Goal: Task Accomplishment & Management: Manage account settings

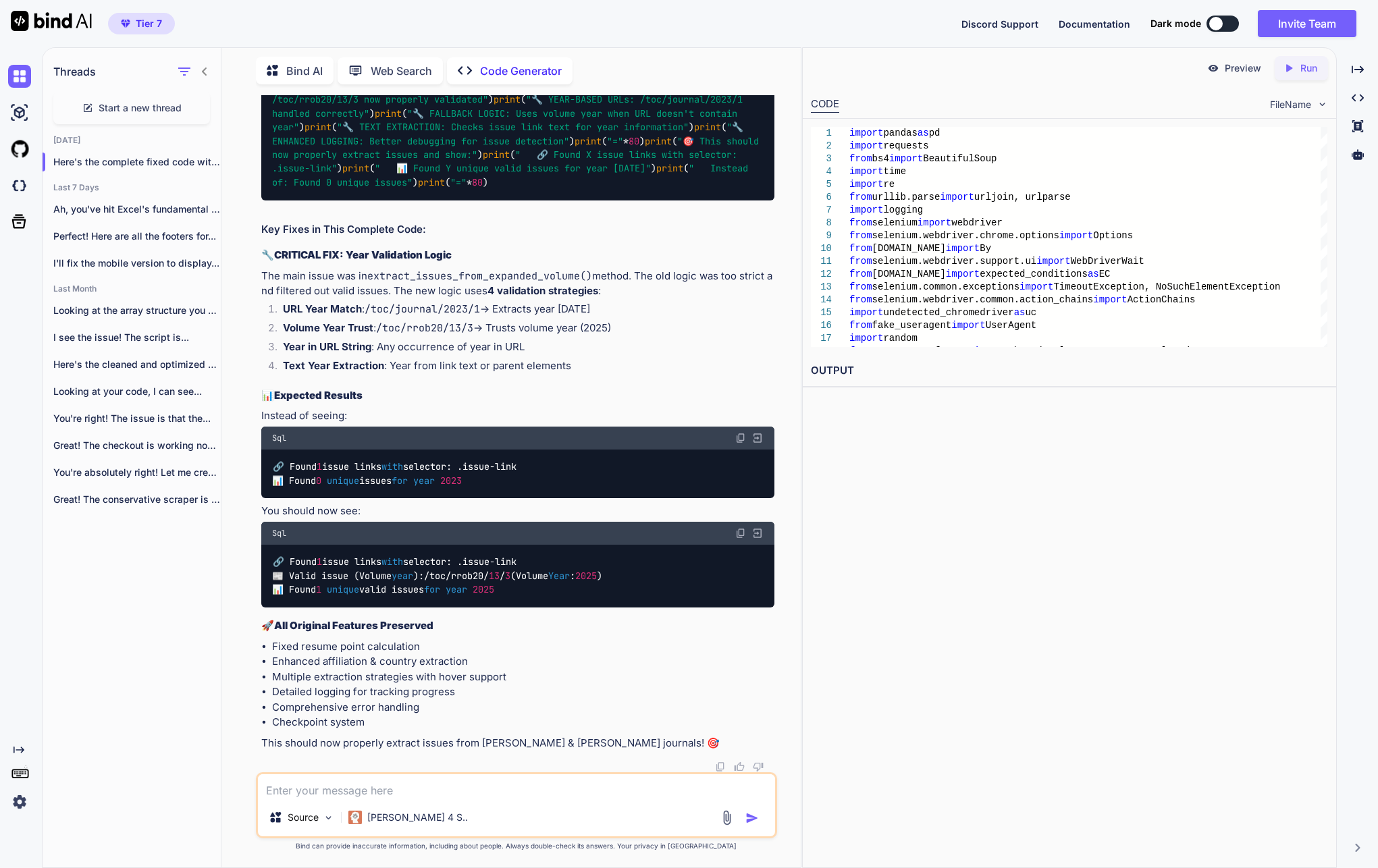
click at [22, 802] on img at bounding box center [20, 802] width 23 height 23
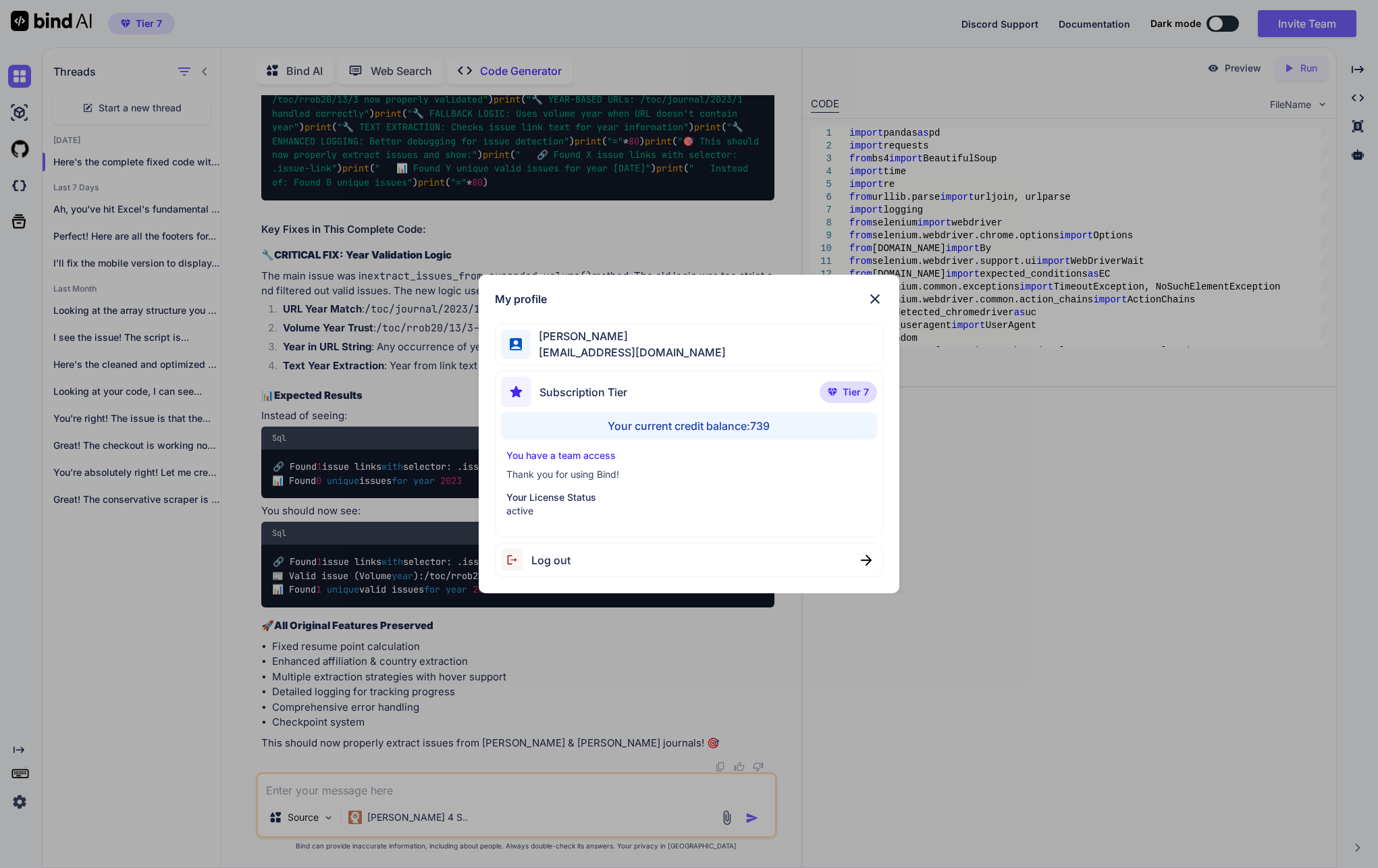
click at [531, 474] on p "Thank you for using Bind!" at bounding box center [690, 475] width 366 height 14
click at [543, 449] on p "You have a team access" at bounding box center [690, 456] width 366 height 14
click at [154, 546] on div "My profile [PERSON_NAME] [EMAIL_ADDRESS][DOMAIN_NAME] Subscription Tier Tier 7 …" at bounding box center [689, 434] width 1378 height 868
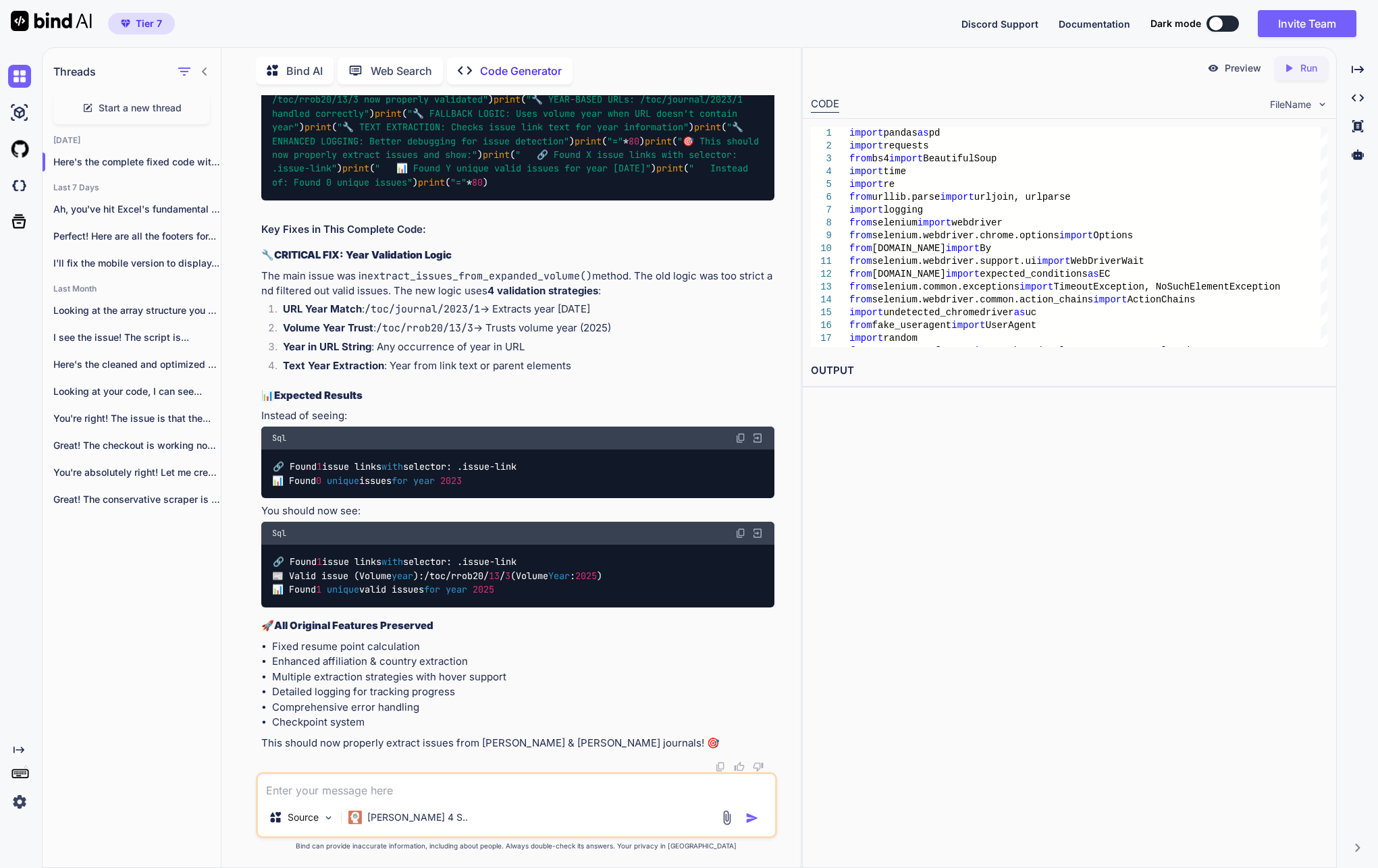
click at [9, 800] on img at bounding box center [20, 802] width 23 height 23
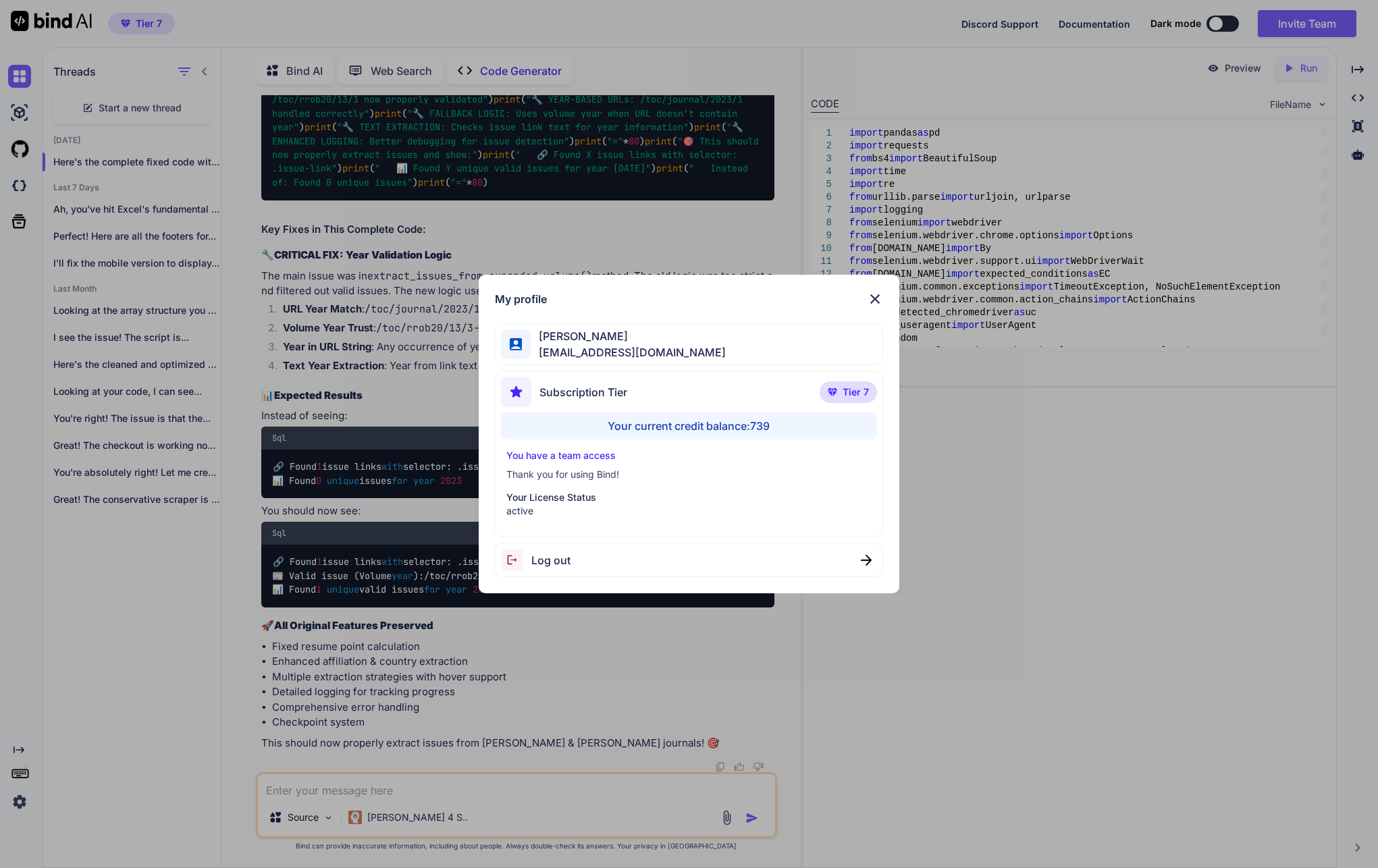
click at [86, 789] on div "My profile [PERSON_NAME] [EMAIL_ADDRESS][DOMAIN_NAME] Subscription Tier Tier 7 …" at bounding box center [689, 434] width 1378 height 868
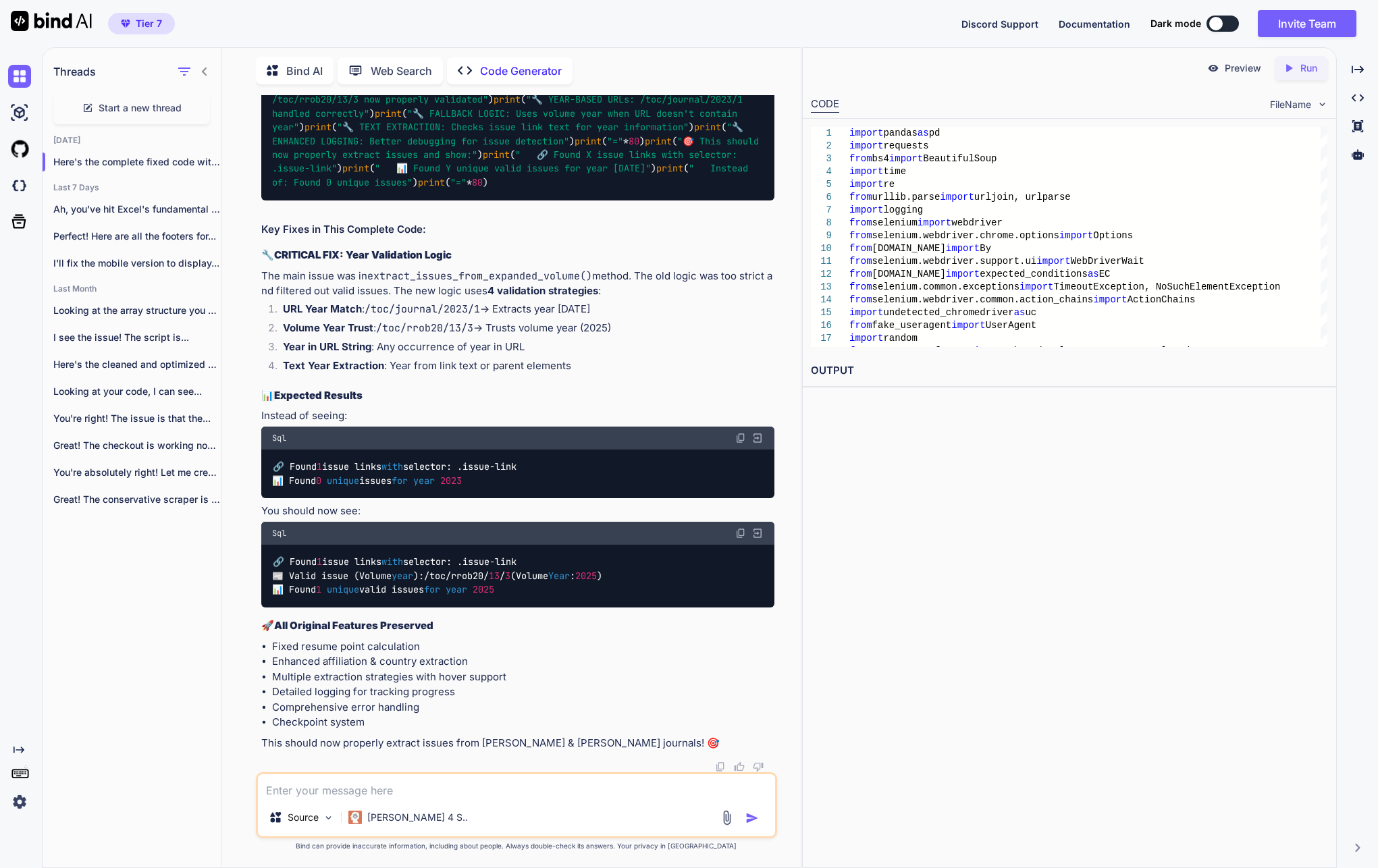
click at [19, 747] on icon "Created with Pixso." at bounding box center [19, 750] width 11 height 11
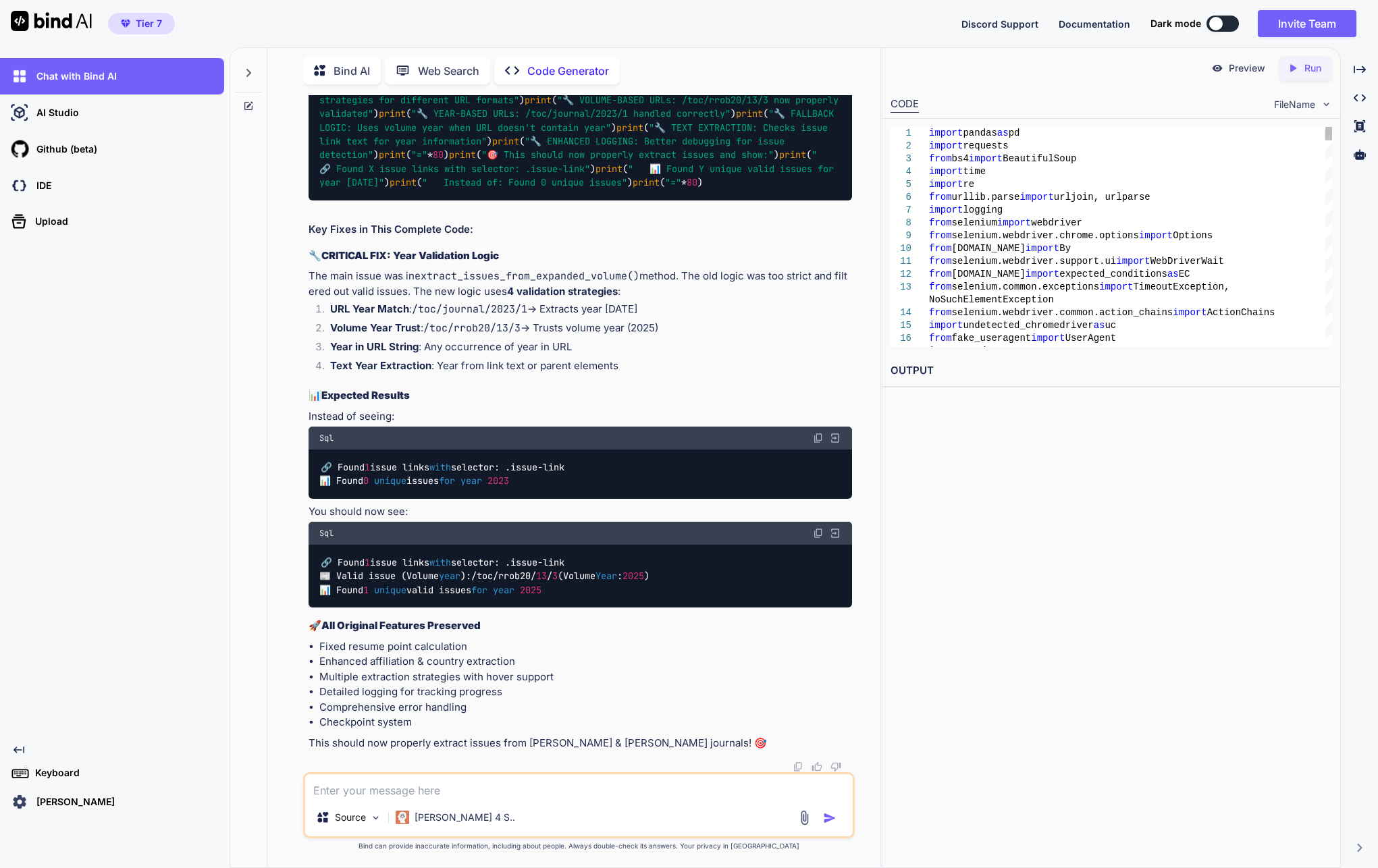
scroll to position [185823, 0]
click at [54, 797] on p "[PERSON_NAME]" at bounding box center [73, 802] width 83 height 14
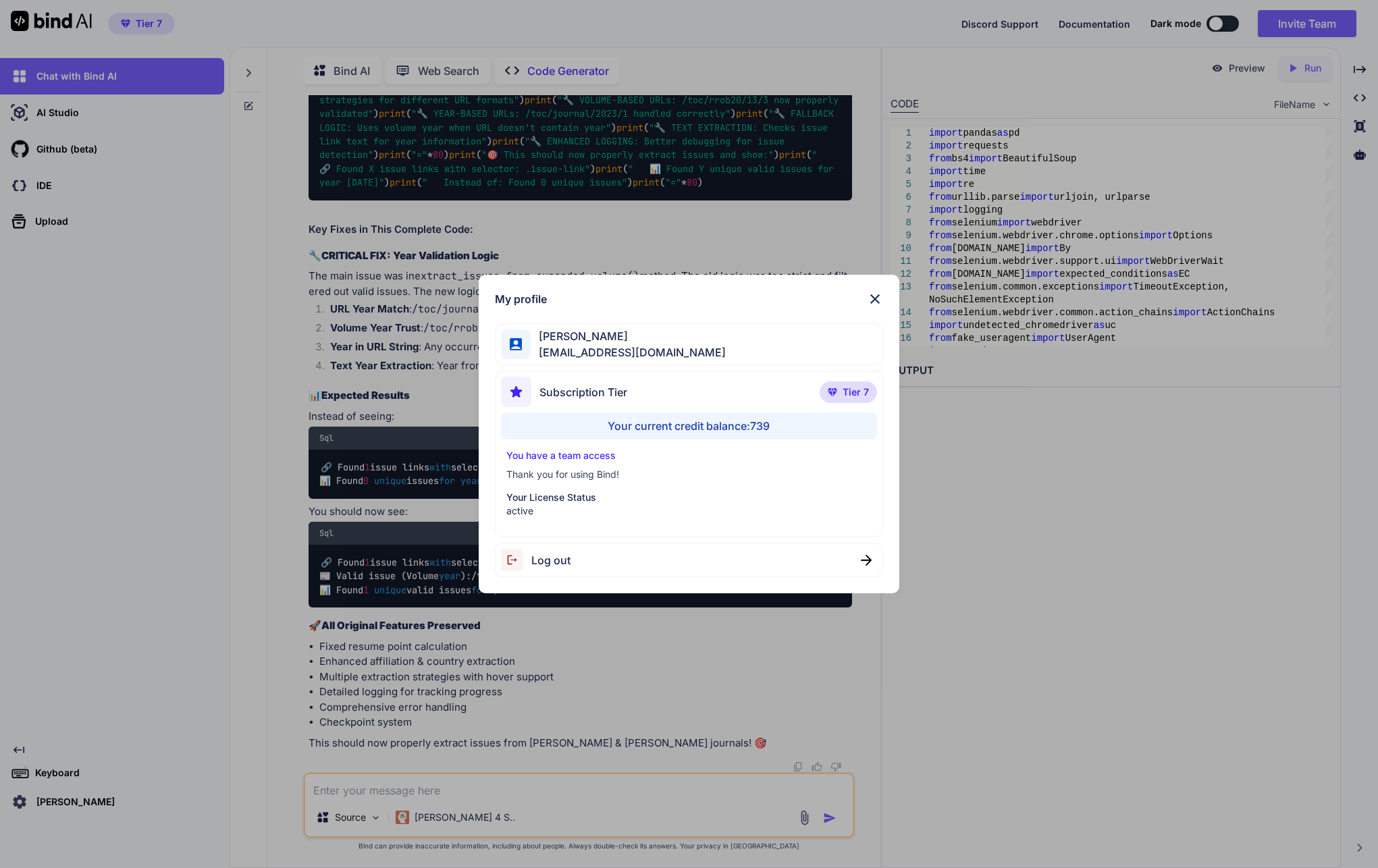
click at [662, 399] on div "Subscription Tier Tier 7" at bounding box center [690, 394] width 377 height 36
click at [553, 497] on p "Your License Status" at bounding box center [690, 498] width 366 height 14
click at [534, 463] on div "You have a team access Thank you for using Bind! Your License Status active" at bounding box center [690, 484] width 377 height 69
click at [545, 445] on div "Subscription Tier Tier 7 Your current credit balance: 739 You have a team acces…" at bounding box center [690, 454] width 389 height 167
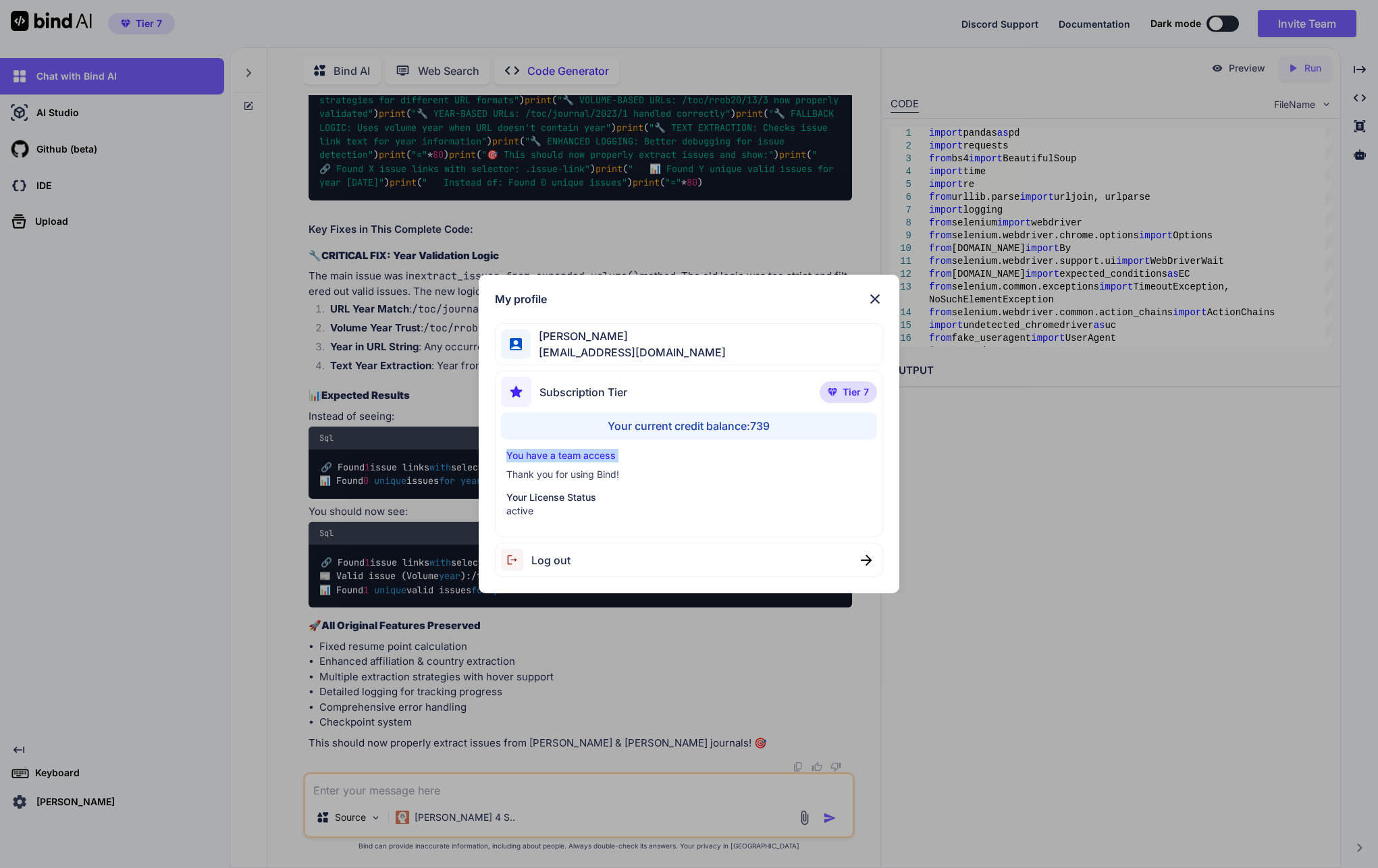
click at [545, 445] on div "Subscription Tier Tier 7 Your current credit balance: 739 You have a team acces…" at bounding box center [690, 454] width 389 height 167
drag, startPoint x: 545, startPoint y: 445, endPoint x: 553, endPoint y: 444, distance: 8.1
click at [553, 444] on div "Subscription Tier Tier 7 Your current credit balance: 739 You have a team acces…" at bounding box center [690, 454] width 389 height 167
click at [557, 456] on p "You have a team access" at bounding box center [690, 456] width 366 height 14
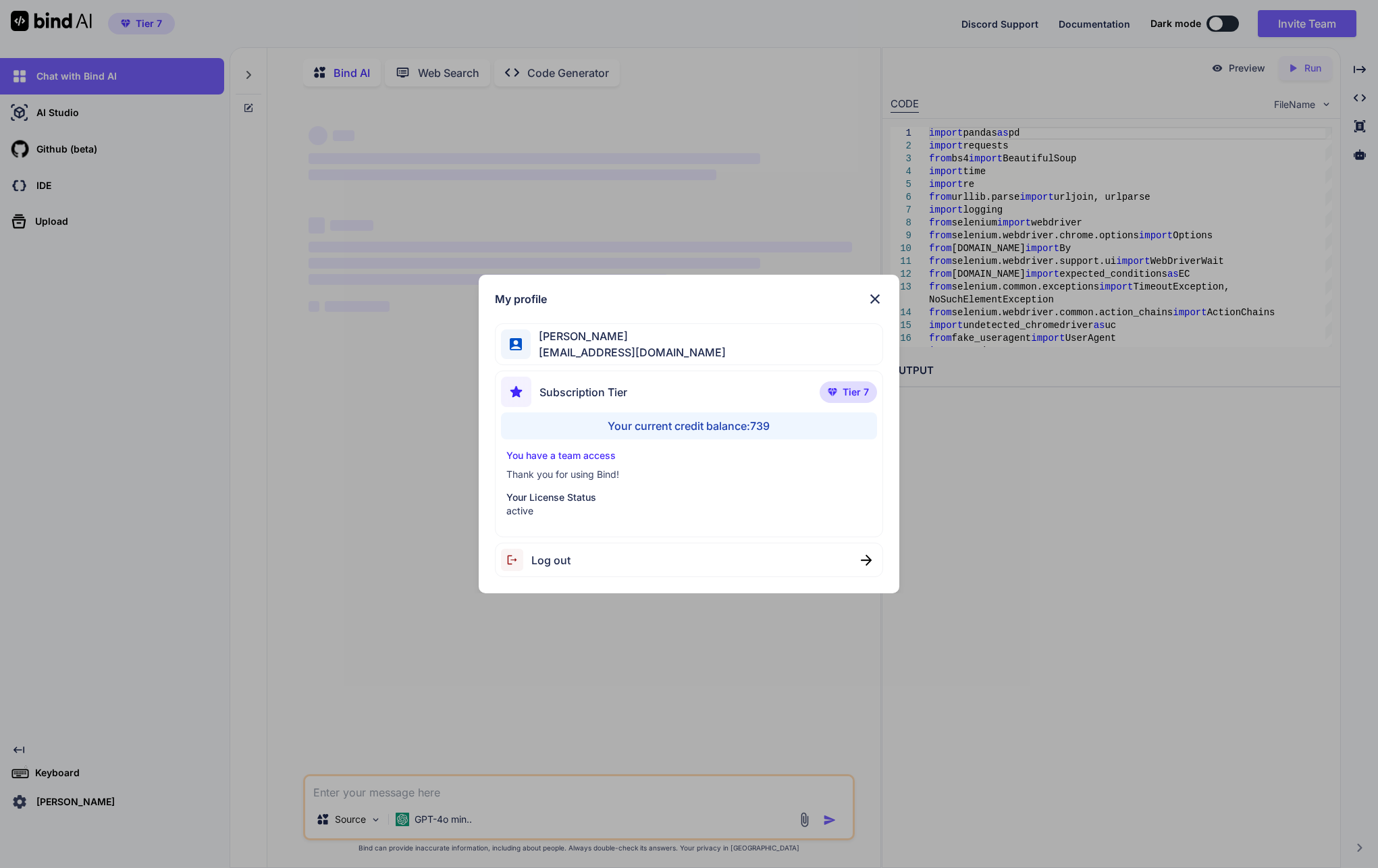
click at [559, 454] on p "You have a team access" at bounding box center [690, 456] width 366 height 14
drag, startPoint x: 559, startPoint y: 454, endPoint x: 534, endPoint y: 451, distance: 25.2
click at [534, 451] on p "You have a team access" at bounding box center [690, 456] width 366 height 14
click at [501, 458] on div "You have a team access Thank you for using Bind! Your License Status active" at bounding box center [690, 484] width 377 height 69
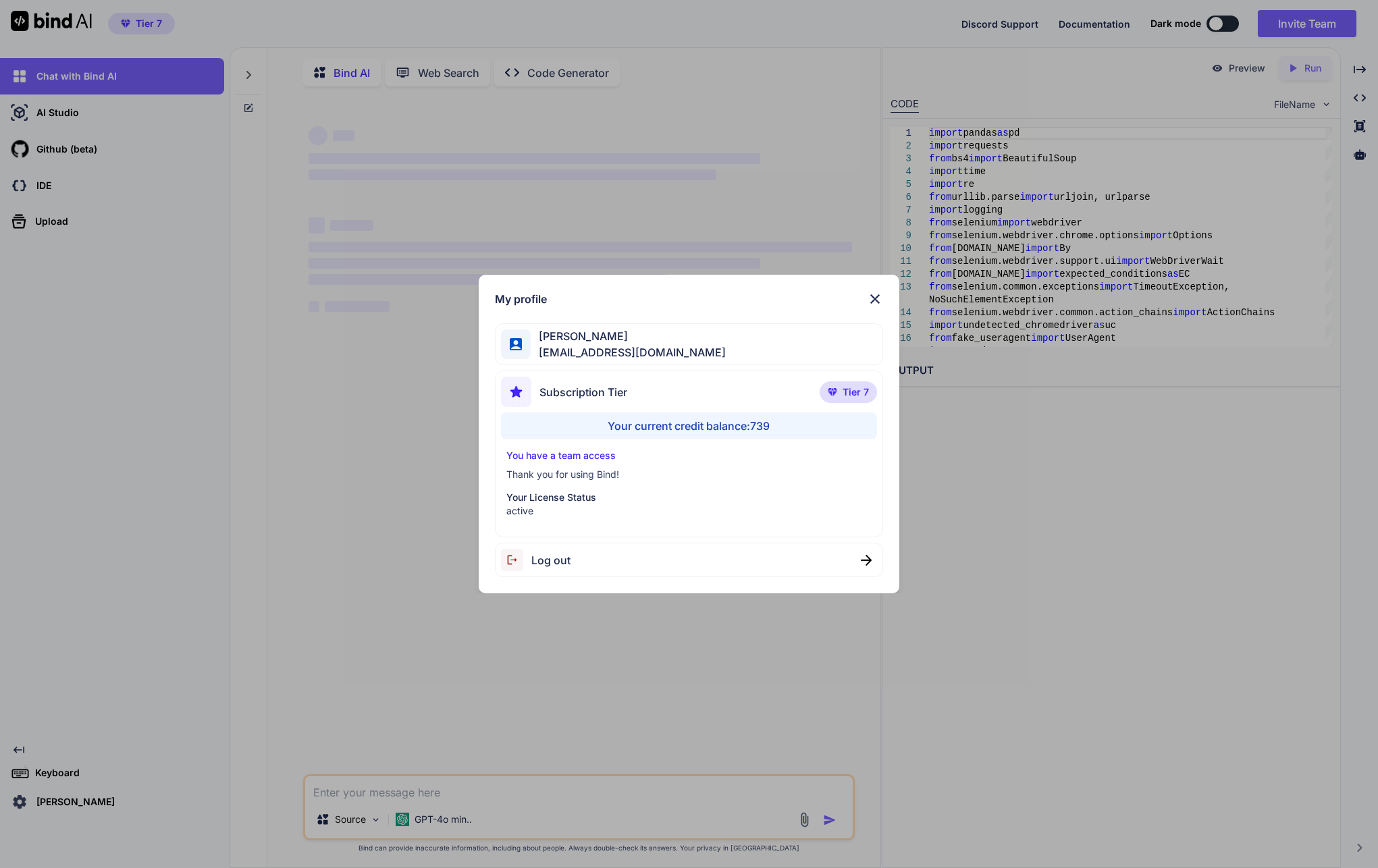
click at [637, 463] on div "You have a team access Thank you for using Bind! Your License Status active" at bounding box center [690, 484] width 377 height 69
click at [727, 425] on div "Your current credit balance: 739" at bounding box center [690, 426] width 377 height 27
click at [730, 381] on div "Subscription Tier Tier 7" at bounding box center [690, 394] width 377 height 36
click at [542, 344] on span "[EMAIL_ADDRESS][DOMAIN_NAME]" at bounding box center [628, 352] width 195 height 16
click at [877, 297] on img at bounding box center [875, 299] width 16 height 16
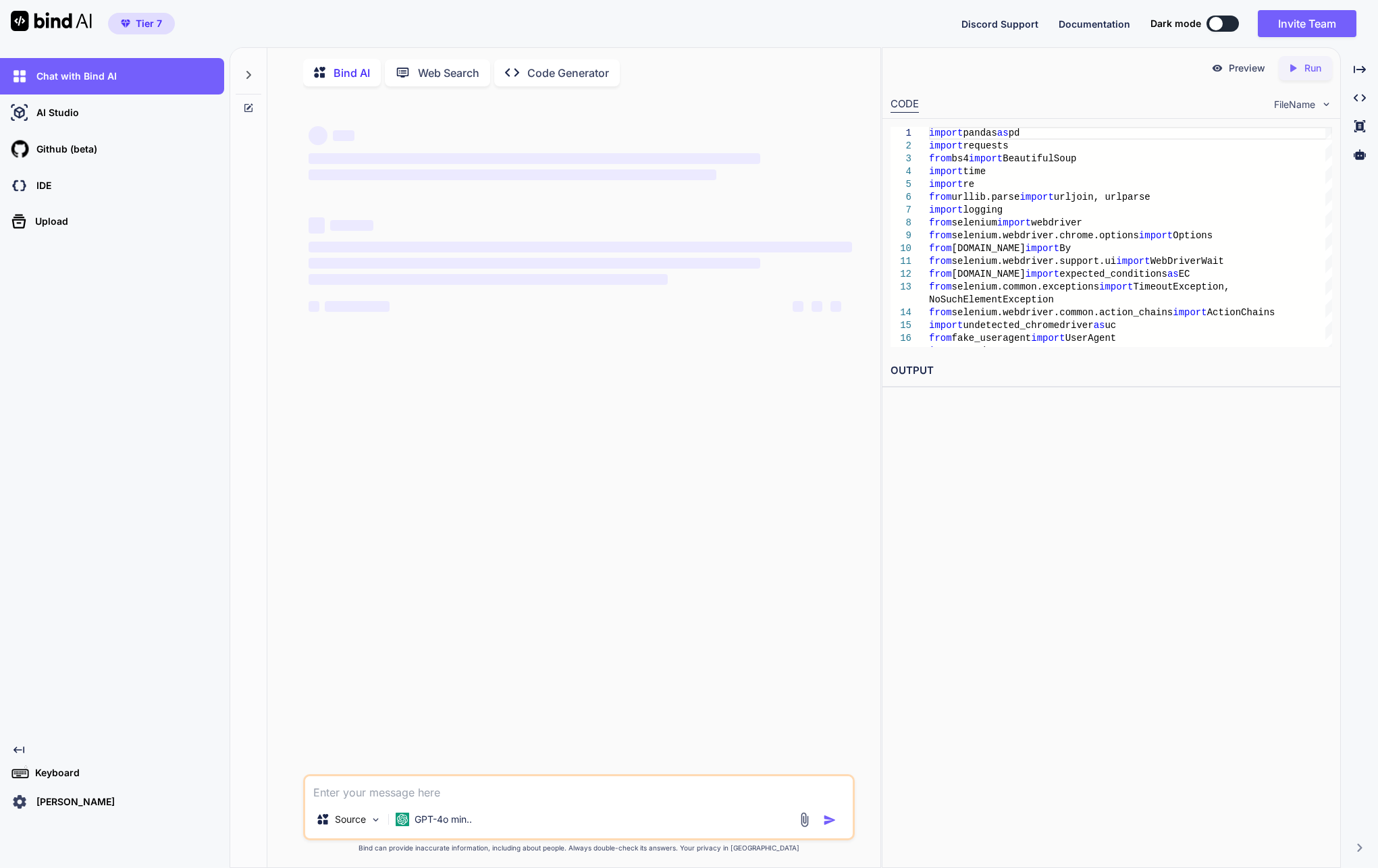
click at [691, 513] on div "‌ ‌ ‌ ‌ ‌ ‌ ‌ ‌ ‌ ‌ ‌ ‌ ‌ ‌" at bounding box center [580, 436] width 549 height 677
click at [71, 18] on img at bounding box center [51, 21] width 81 height 20
click at [1288, 18] on button "Invite Team" at bounding box center [1307, 23] width 99 height 27
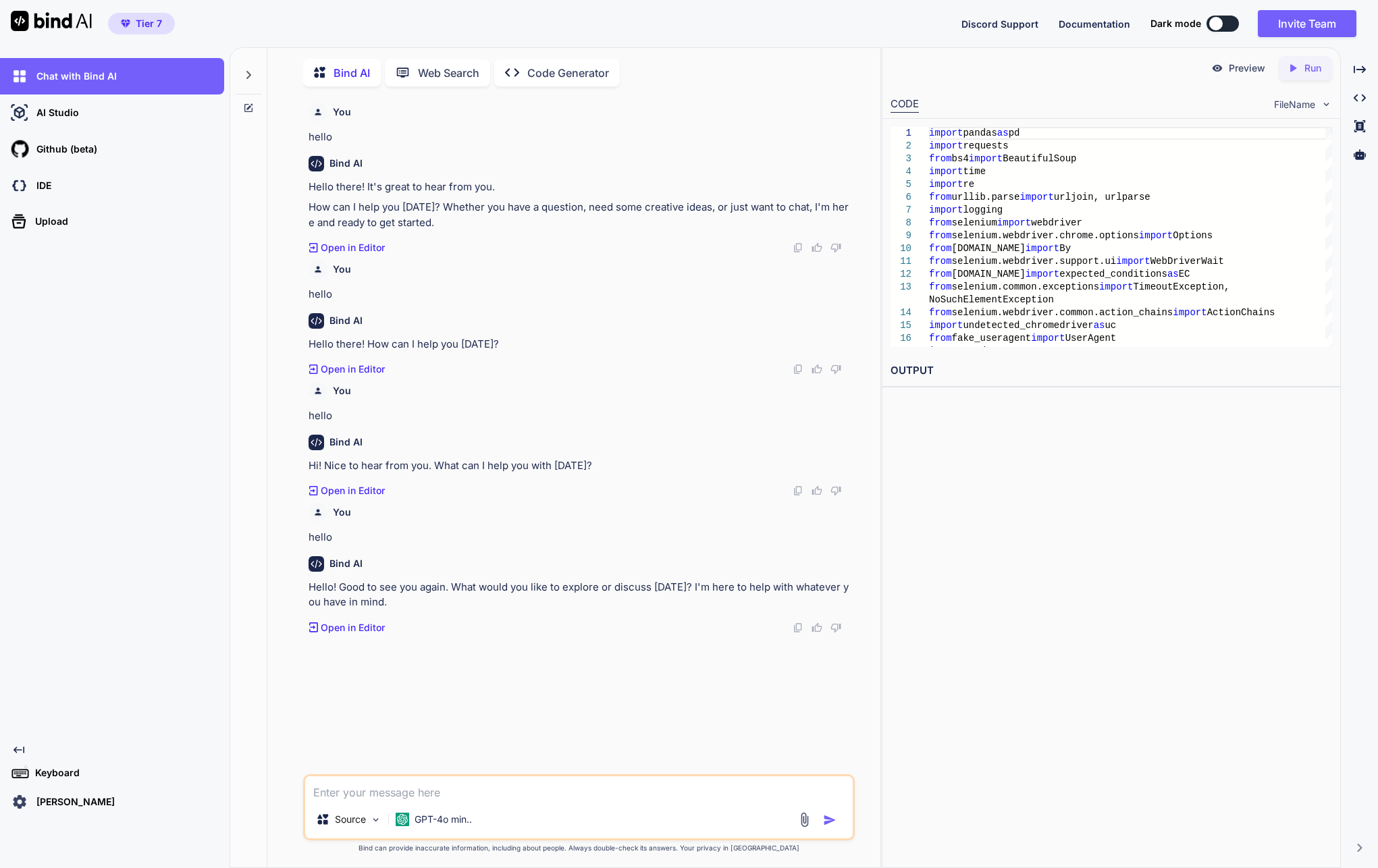
scroll to position [5, 0]
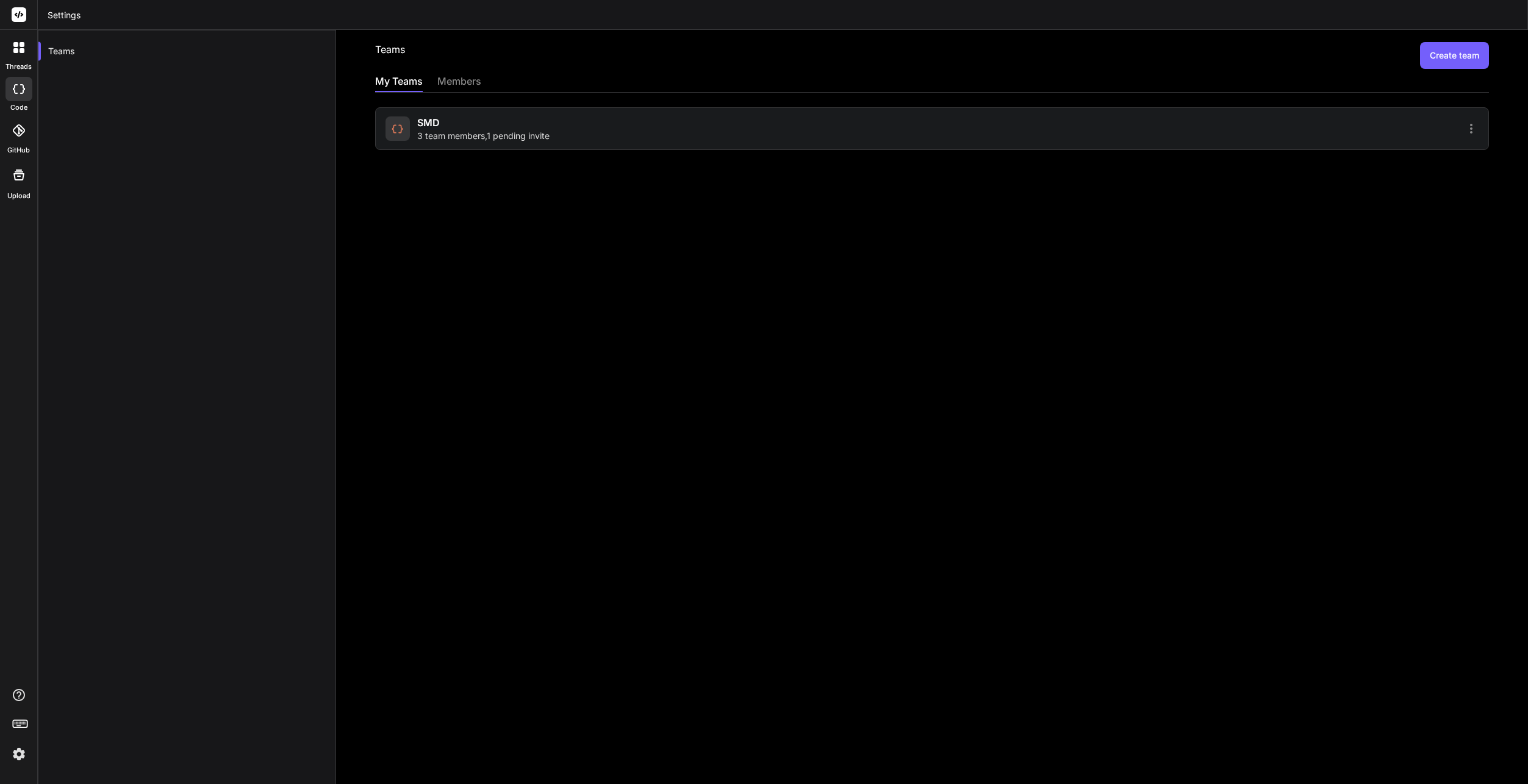
click at [655, 139] on div "SMD 3 team members , 1 pending invite" at bounding box center [656, 129] width 543 height 27
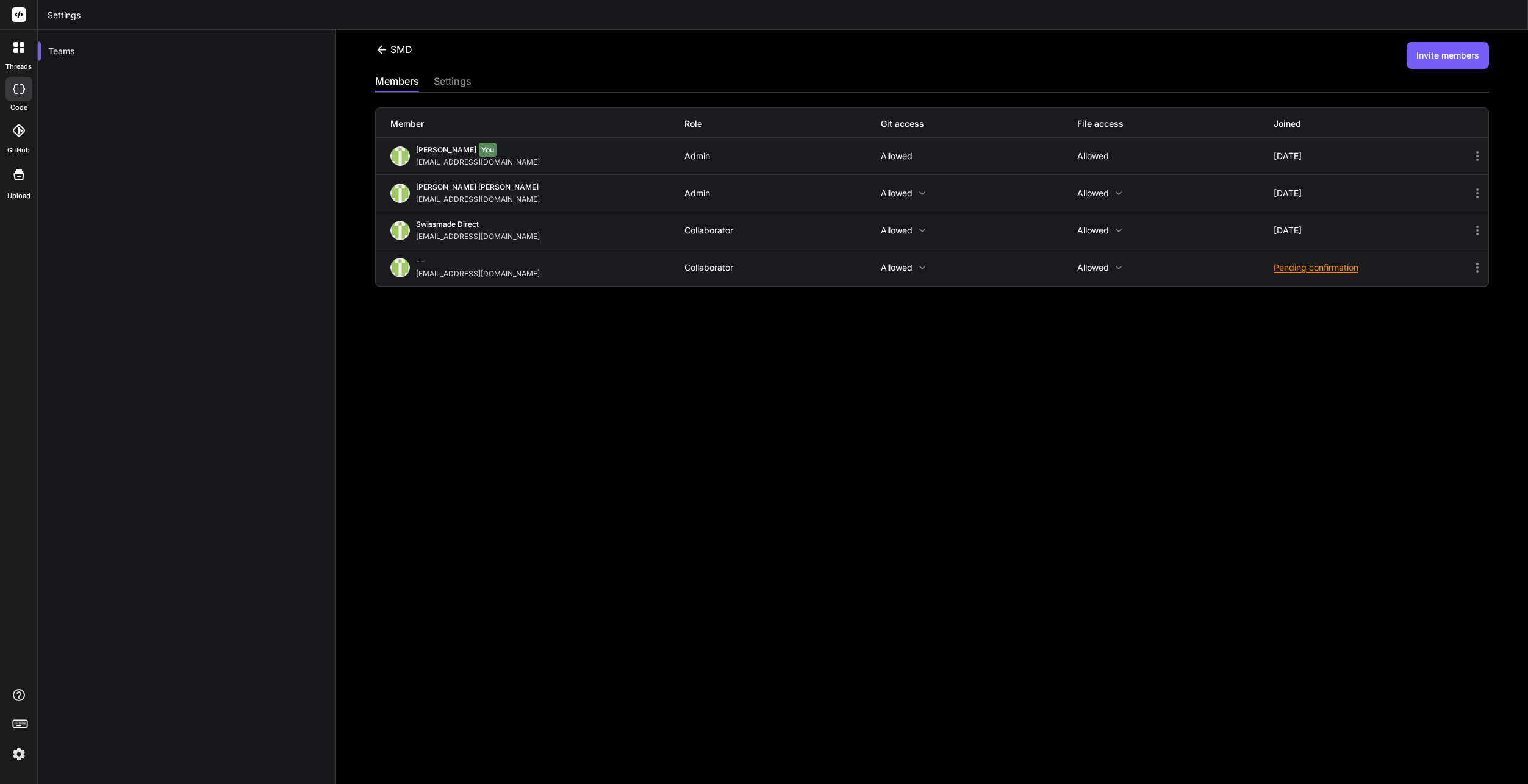
click at [1477, 194] on icon at bounding box center [1479, 193] width 18 height 15
click at [1377, 203] on li "Turn into Collaborator" at bounding box center [1352, 204] width 286 height 23
click at [798, 461] on div "SMD Invite members members settings Member Role Git access File access Joined Y…" at bounding box center [932, 407] width 1192 height 754
